Goal: Task Accomplishment & Management: Use online tool/utility

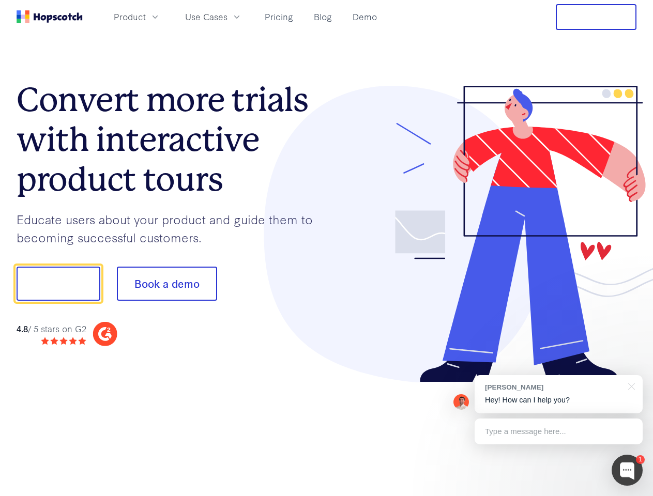
click at [327, 248] on div at bounding box center [482, 234] width 310 height 297
click at [146, 17] on span "Product" at bounding box center [130, 16] width 32 height 13
click at [227, 17] on span "Use Cases" at bounding box center [206, 16] width 42 height 13
click at [596, 17] on button "Free Trial" at bounding box center [596, 17] width 81 height 26
click at [58, 284] on button "Show me!" at bounding box center [59, 284] width 84 height 34
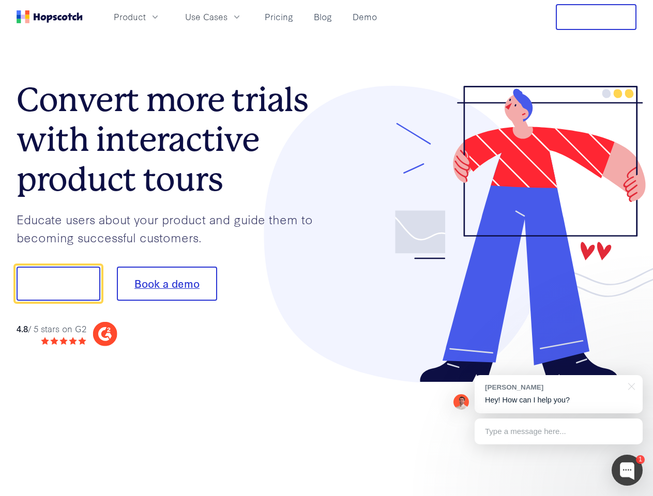
click at [166, 284] on button "Book a demo" at bounding box center [167, 284] width 100 height 34
click at [627, 470] on div at bounding box center [626, 470] width 31 height 31
click at [558, 394] on div "[PERSON_NAME] Hey! How can I help you?" at bounding box center [558, 394] width 168 height 38
click at [629, 386] on div at bounding box center [546, 282] width 194 height 345
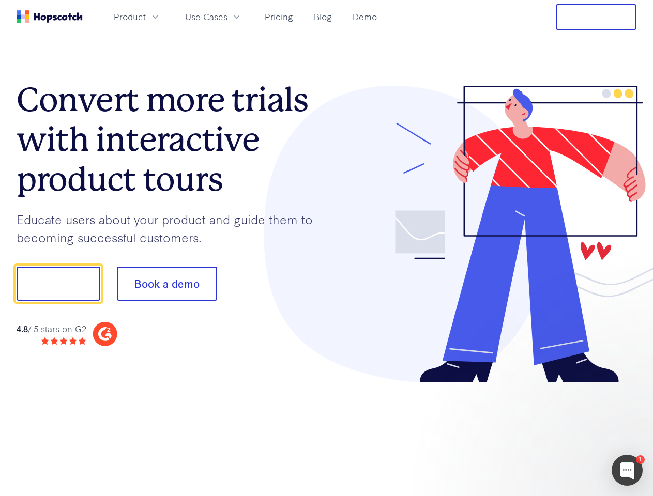
click at [558, 431] on div at bounding box center [546, 282] width 194 height 345
